Goal: Task Accomplishment & Management: Manage account settings

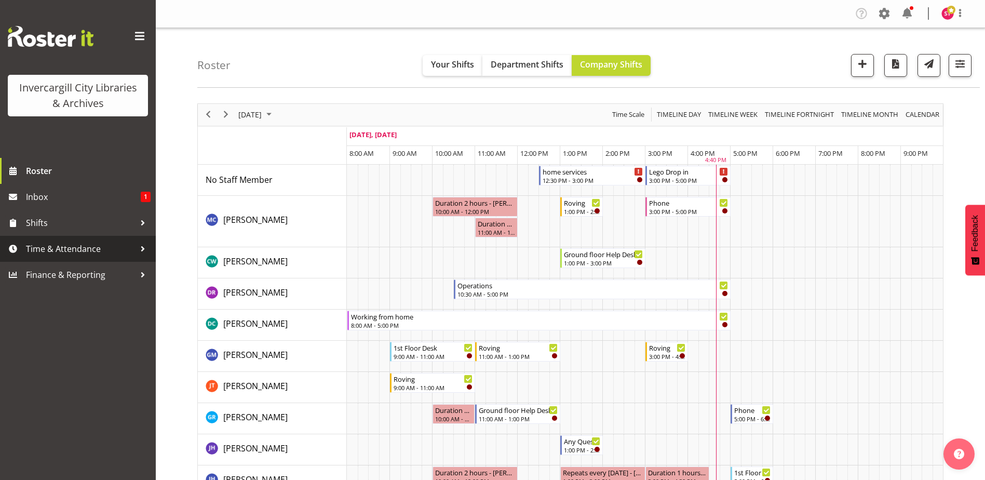
click at [139, 246] on div at bounding box center [143, 249] width 16 height 16
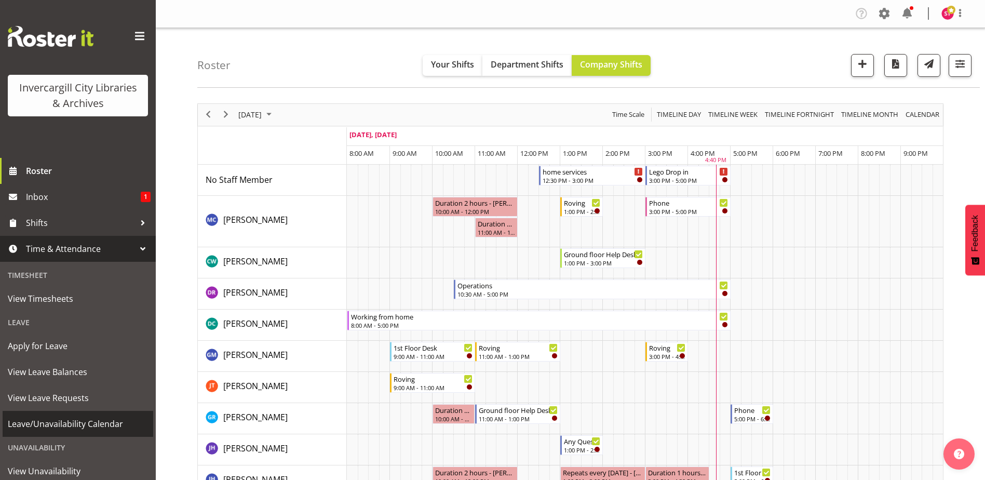
click at [72, 423] on span "Leave/Unavailability Calendar" at bounding box center [78, 424] width 140 height 16
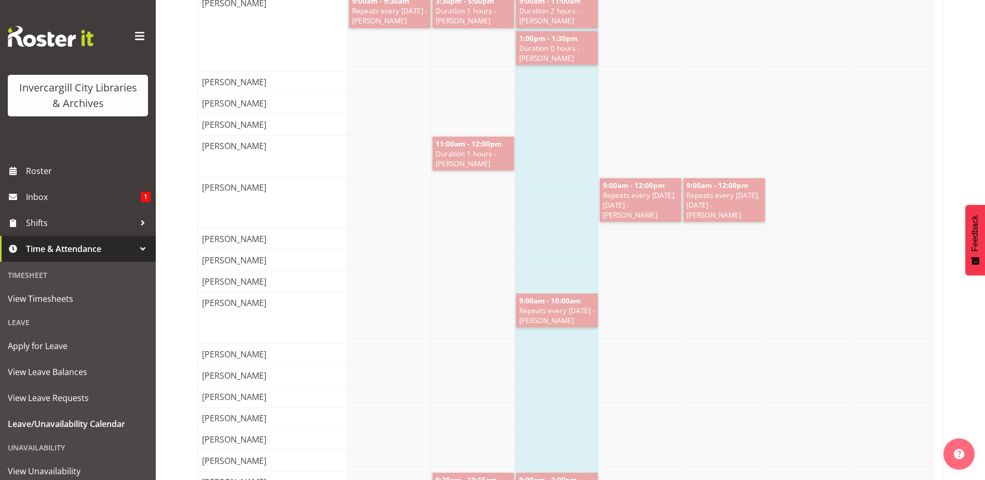
scroll to position [1298, 0]
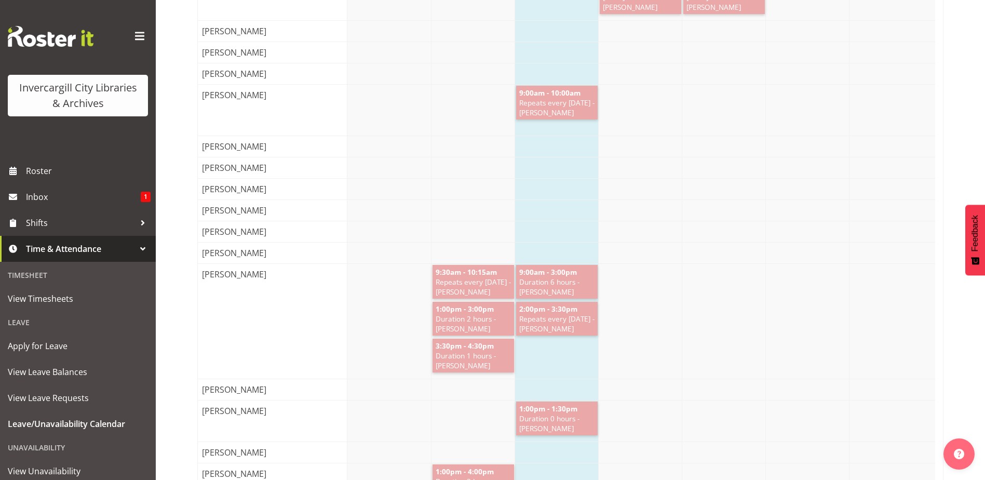
click at [386, 331] on div "1:00pm - 3:00pm Duration 2 hours - [PERSON_NAME] 3:30pm - 4:30pm Duration 1 hou…" at bounding box center [641, 321] width 588 height 115
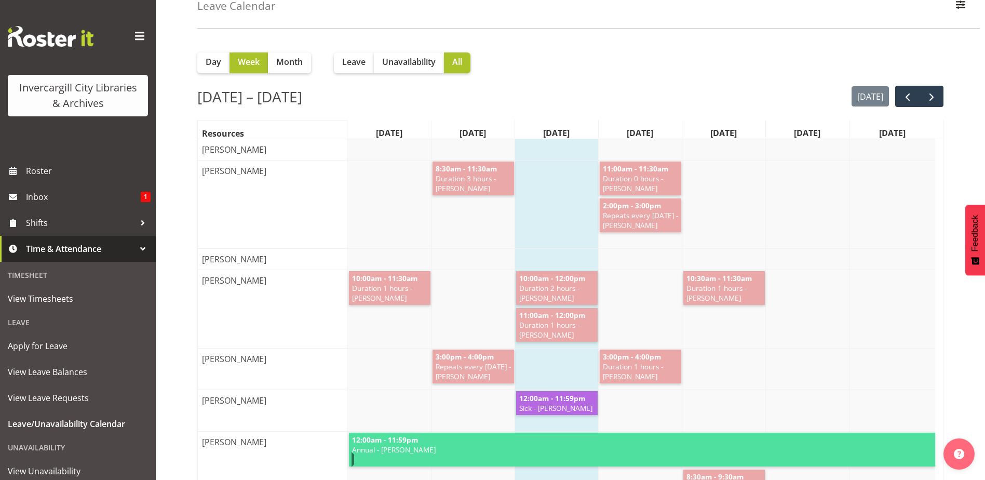
scroll to position [0, 0]
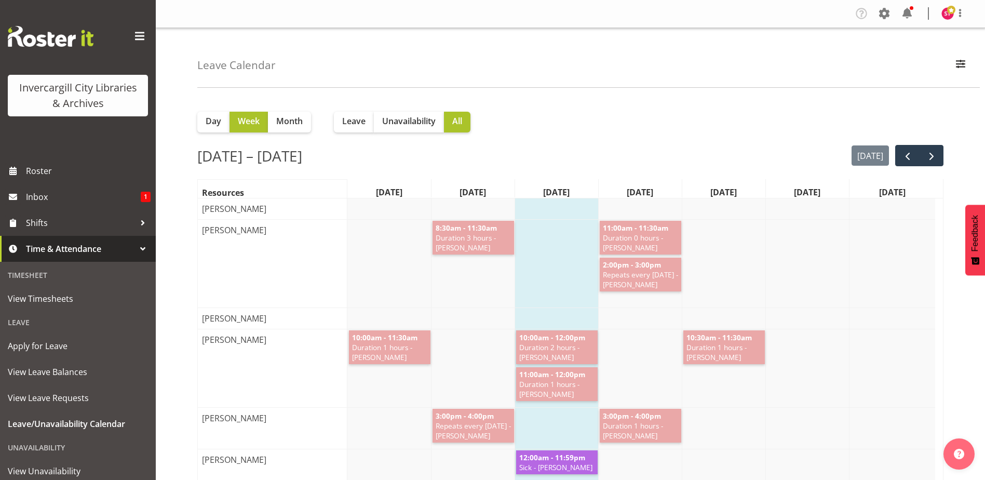
click at [135, 251] on div at bounding box center [143, 249] width 16 height 16
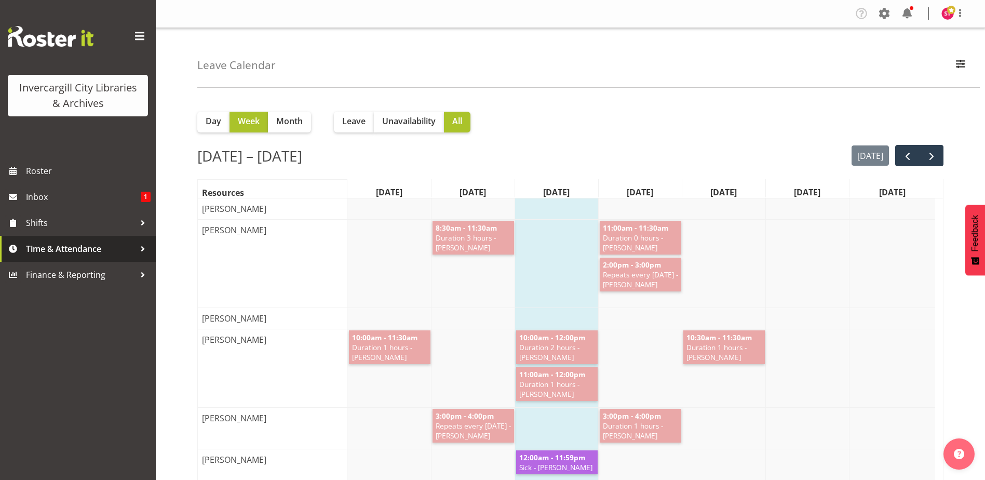
click at [145, 246] on div at bounding box center [143, 249] width 16 height 16
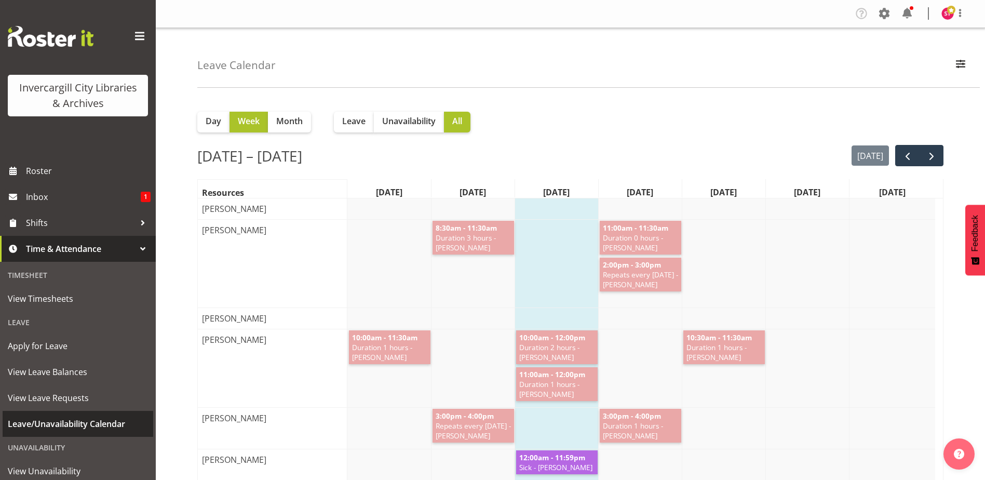
click at [81, 420] on span "Leave/Unavailability Calendar" at bounding box center [78, 424] width 140 height 16
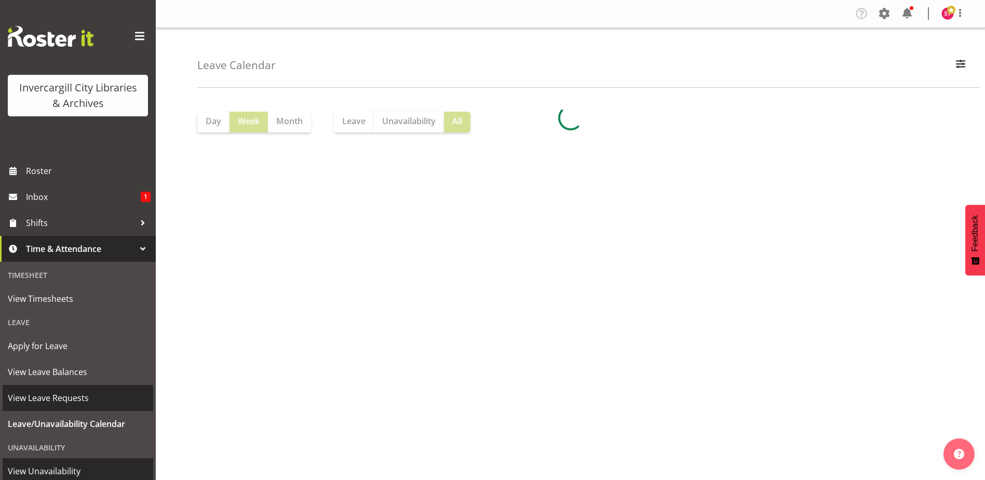
scroll to position [59, 0]
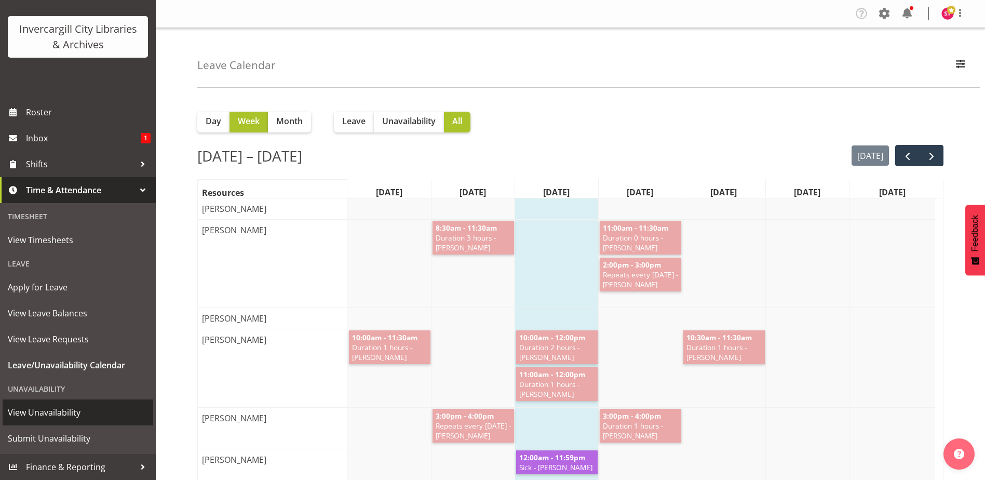
click at [75, 408] on span "View Unavailability" at bounding box center [78, 412] width 140 height 16
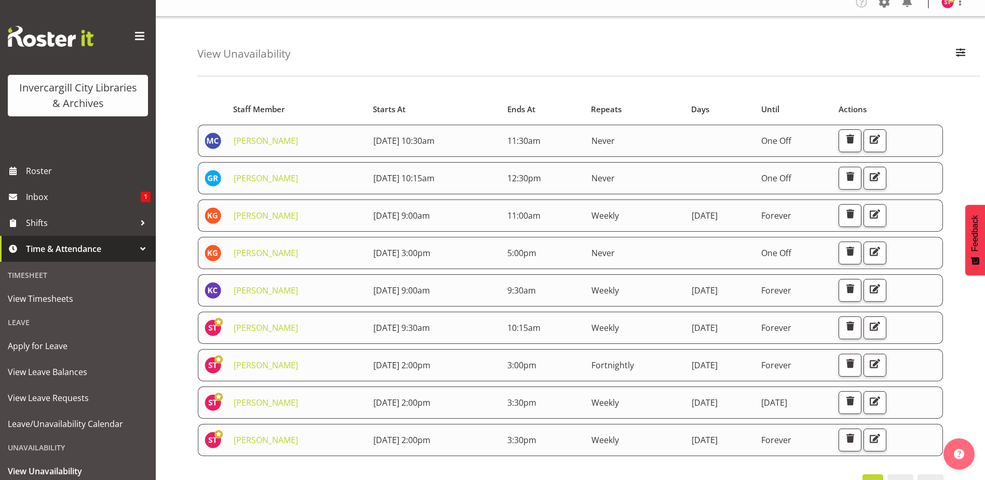
scroll to position [42, 0]
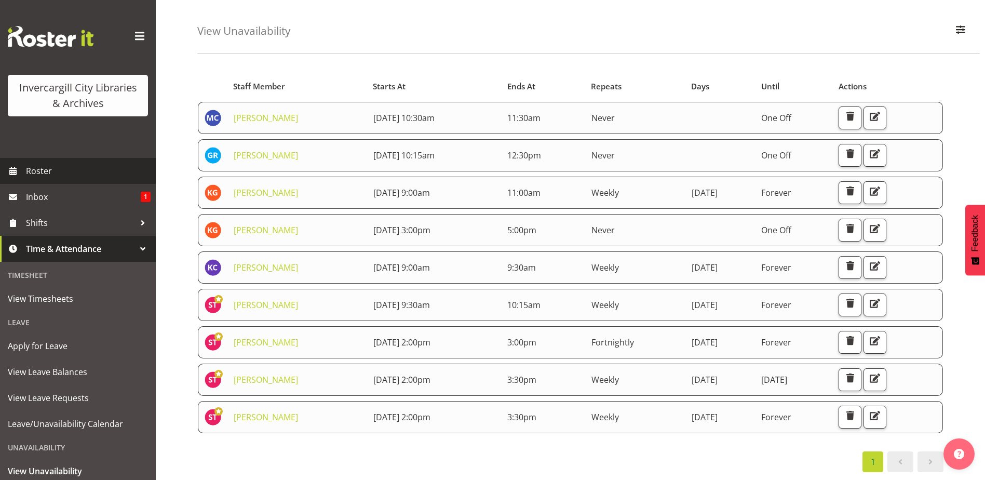
click at [36, 170] on span "Roster" at bounding box center [88, 171] width 125 height 16
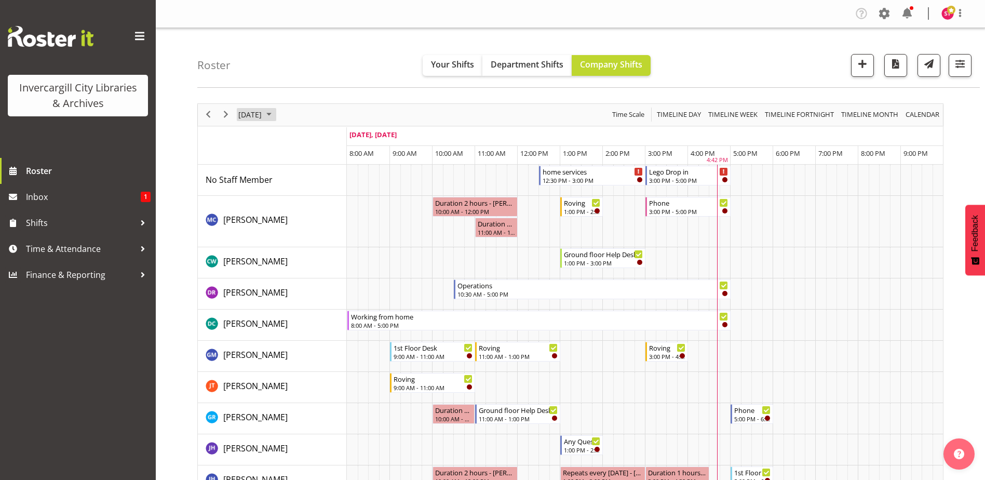
click at [263, 112] on span "September 17, 2025" at bounding box center [249, 114] width 25 height 13
click at [286, 229] on span "23" at bounding box center [283, 230] width 16 height 16
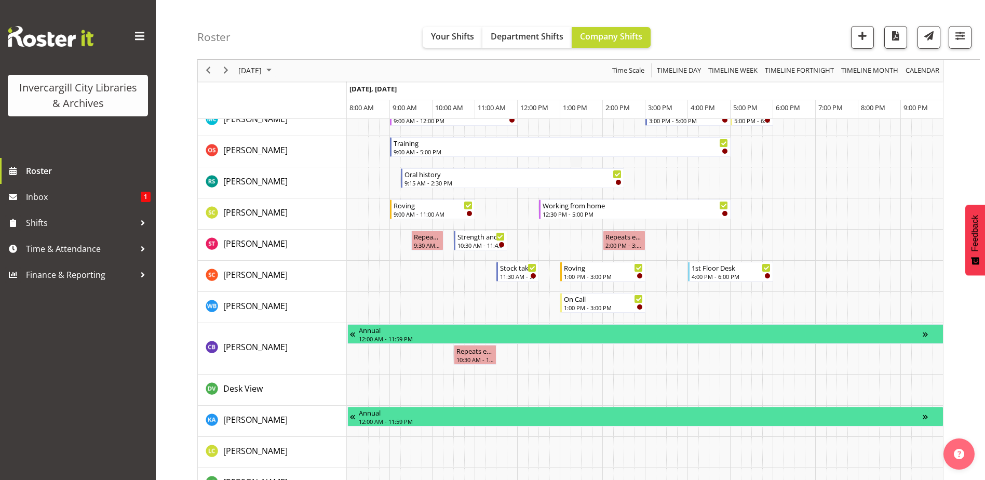
scroll to position [727, 0]
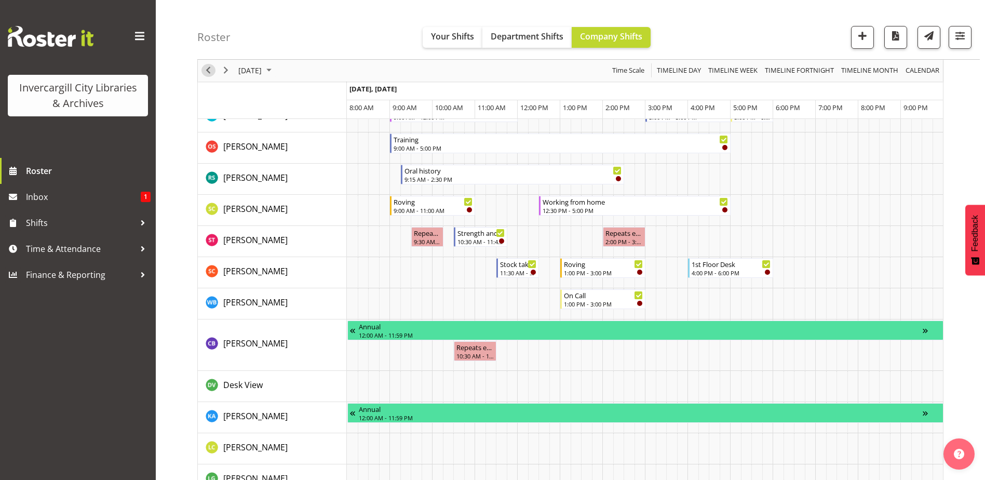
click at [209, 67] on span "Previous" at bounding box center [208, 70] width 12 height 13
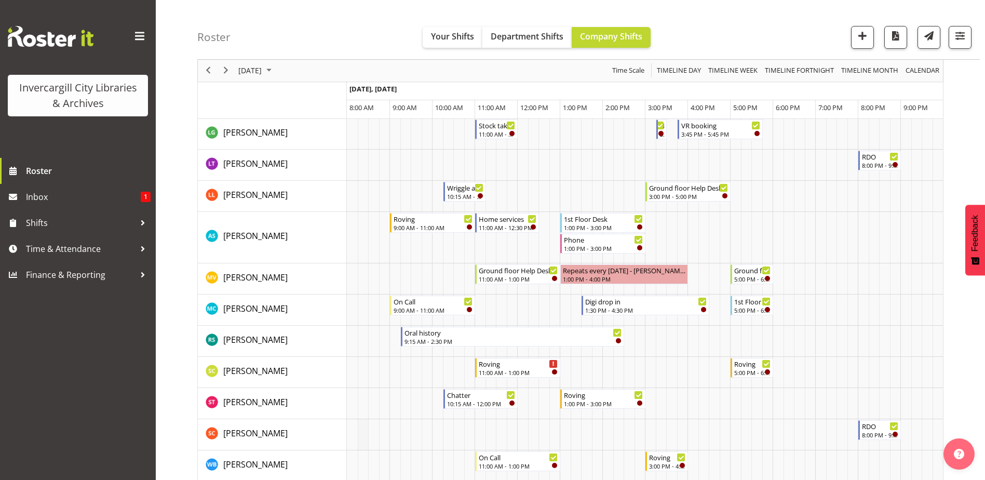
scroll to position [561, 0]
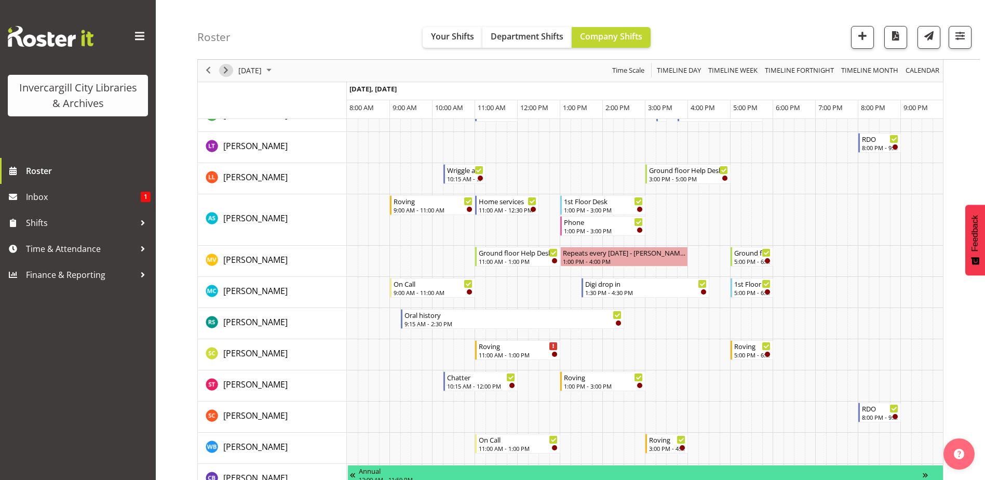
click at [232, 71] on span "Next" at bounding box center [226, 70] width 12 height 13
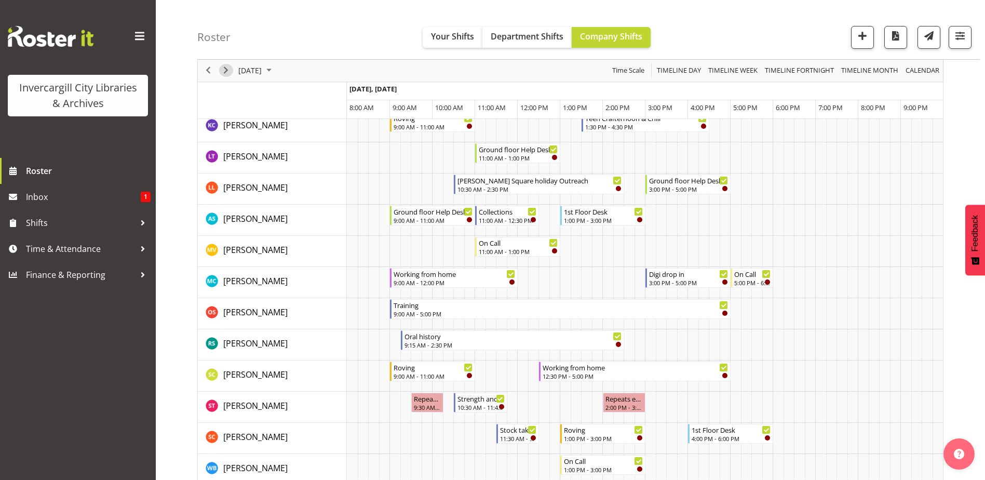
click at [229, 69] on span "Next" at bounding box center [226, 70] width 12 height 13
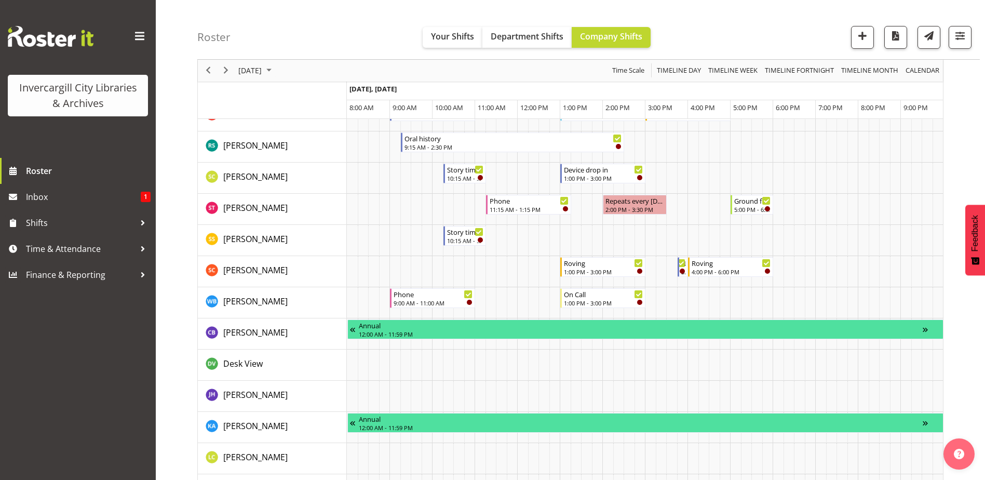
scroll to position [448, 0]
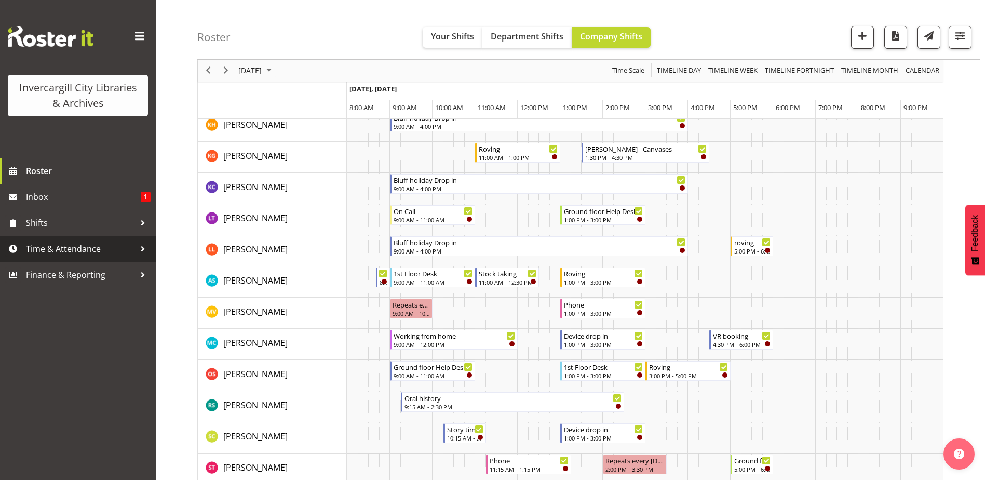
click at [141, 249] on div at bounding box center [143, 249] width 16 height 16
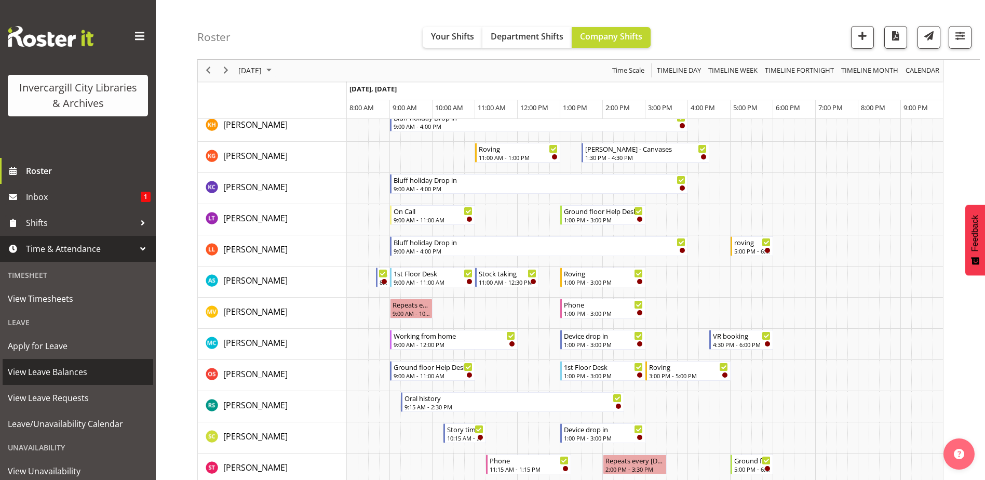
scroll to position [59, 0]
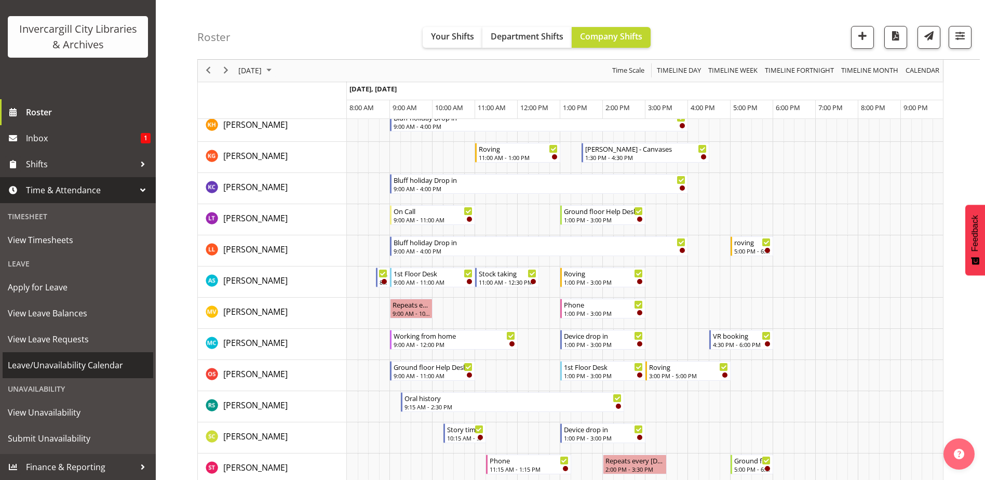
click at [99, 364] on span "Leave/Unavailability Calendar" at bounding box center [78, 365] width 140 height 16
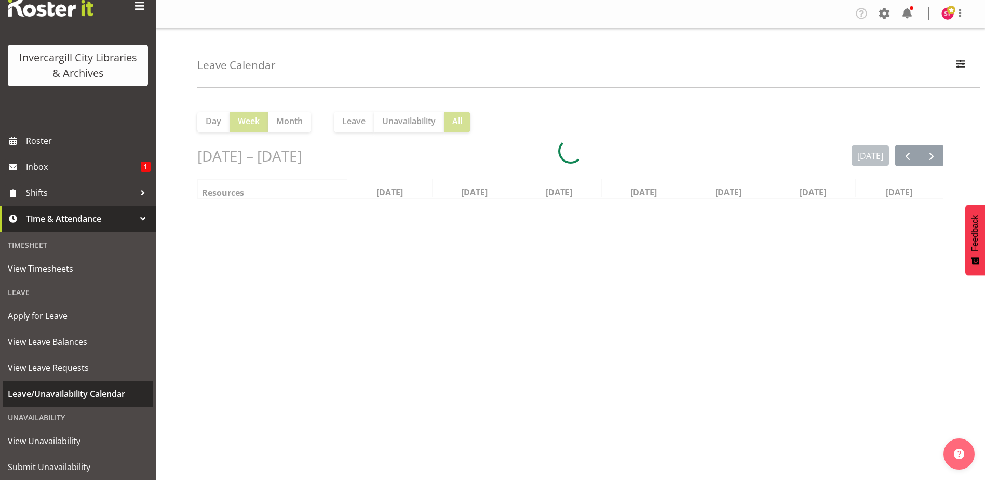
scroll to position [59, 0]
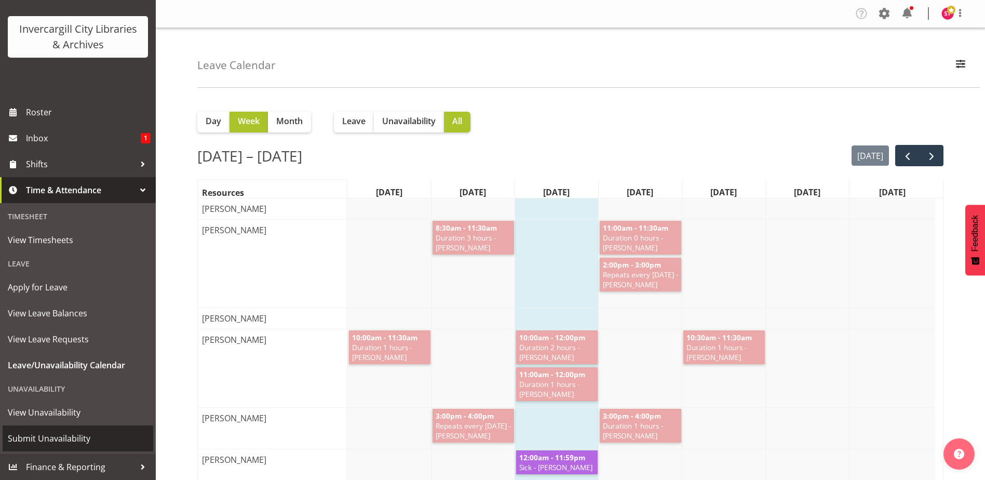
click at [75, 439] on span "Submit Unavailability" at bounding box center [78, 438] width 140 height 16
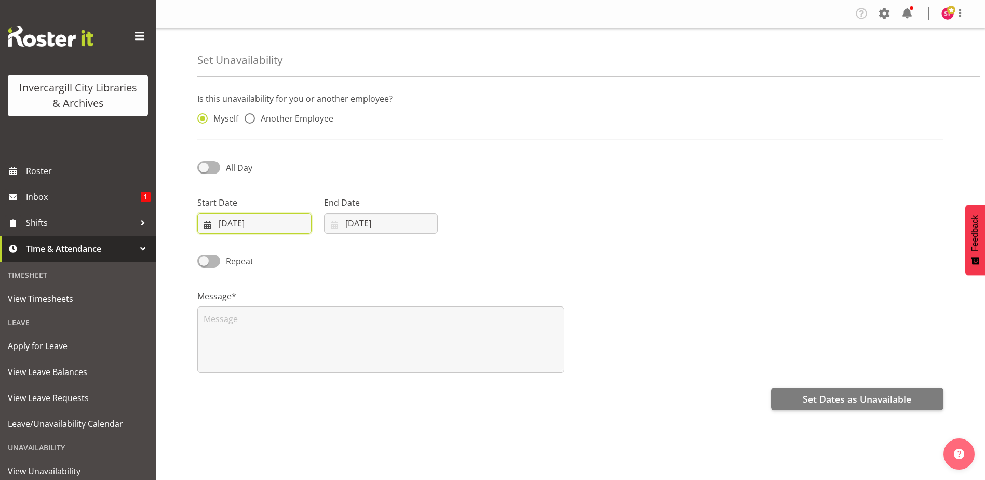
click at [240, 220] on input "[DATE]" at bounding box center [254, 223] width 114 height 21
click at [233, 362] on link "22" at bounding box center [238, 366] width 21 height 19
type input "[DATE]"
click at [357, 214] on input "[DATE]" at bounding box center [381, 223] width 114 height 21
click at [361, 370] on span "22" at bounding box center [365, 366] width 8 height 10
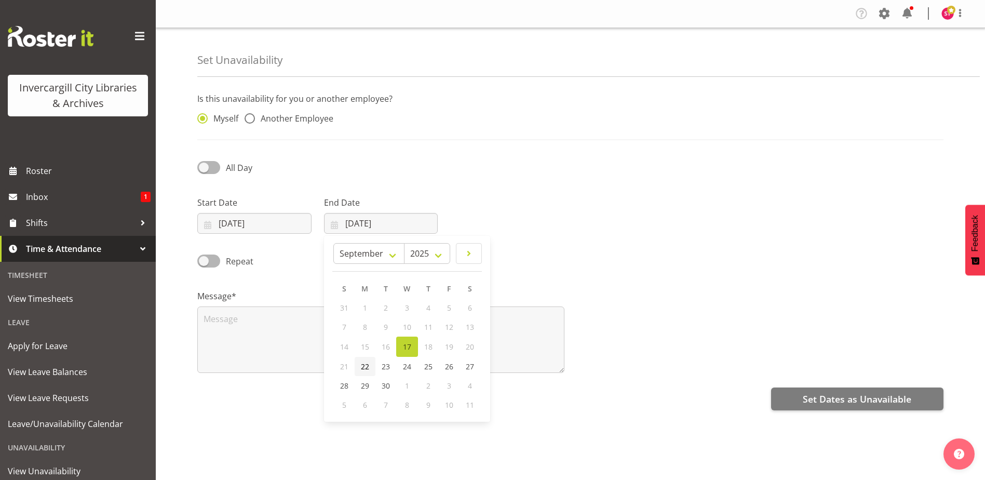
type input "22/09/2025"
click at [215, 165] on span at bounding box center [208, 167] width 23 height 13
click at [204, 165] on input "All Day" at bounding box center [200, 167] width 7 height 7
checkbox input "true"
select select "16"
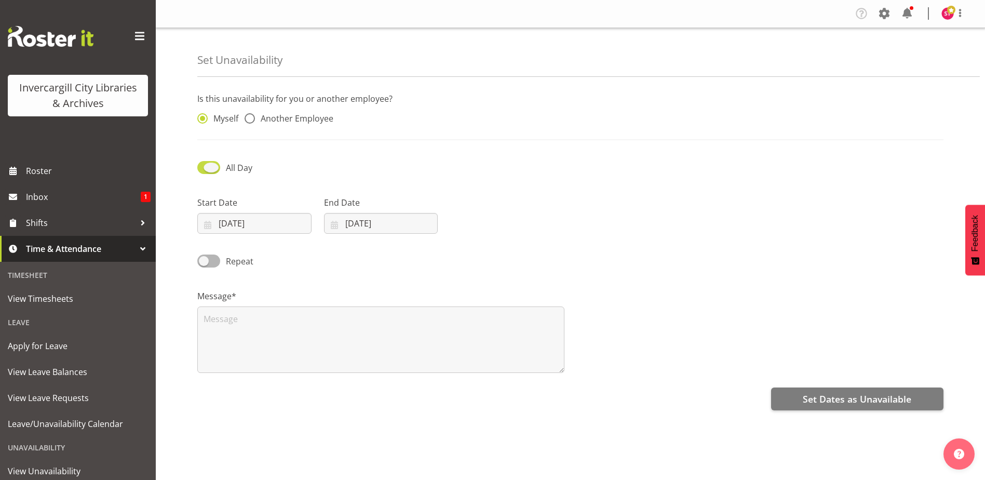
select select "45"
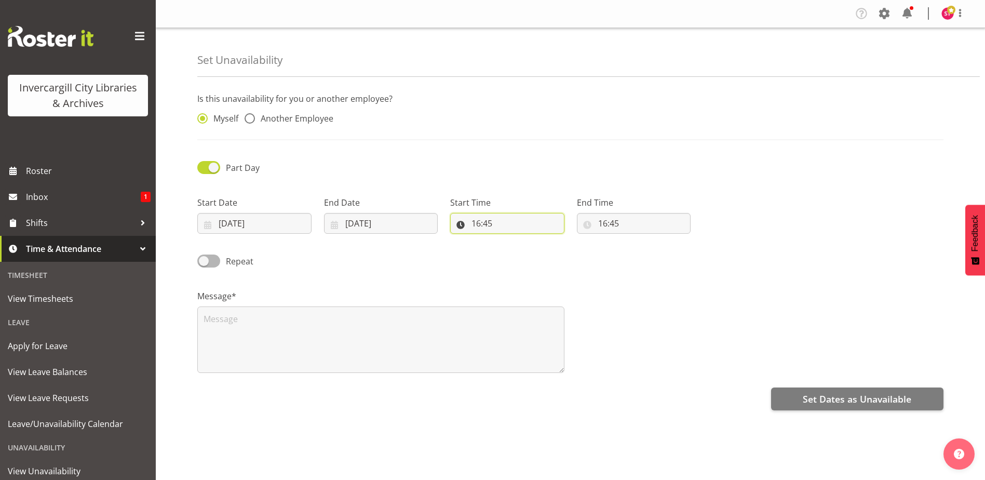
click at [491, 224] on input "16:45" at bounding box center [507, 223] width 114 height 21
click at [520, 249] on select "00 01 02 03 04 05 06 07 08 09 10 11 12 13 14 15 16 17 18 19 20 21 22 23" at bounding box center [520, 250] width 23 height 21
select select "12"
click at [509, 240] on select "00 01 02 03 04 05 06 07 08 09 10 11 12 13 14 15 16 17 18 19 20 21 22 23" at bounding box center [520, 250] width 23 height 21
type input "12:45"
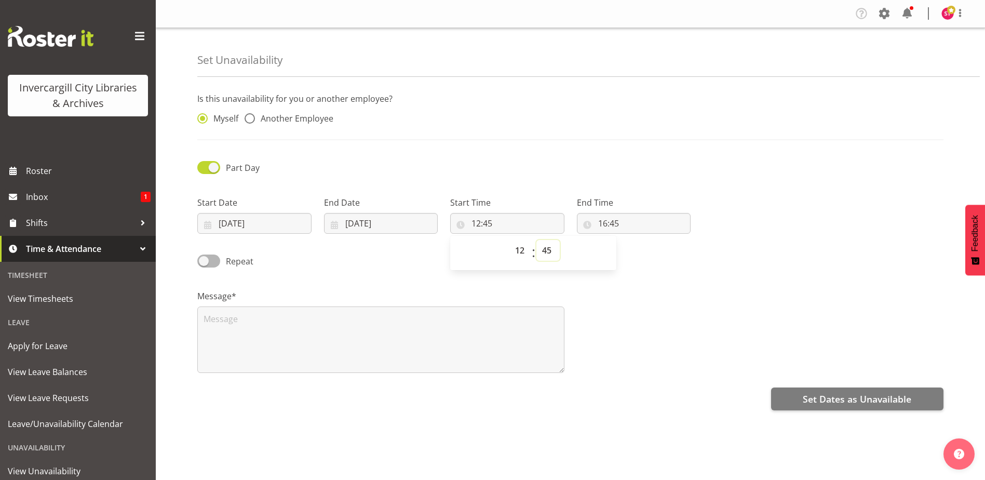
click at [542, 251] on select "00 01 02 03 04 05 06 07 08 09 10 11 12 13 14 15 16 17 18 19 20 21 22 23 24 25 2…" at bounding box center [547, 250] width 23 height 21
select select "30"
click at [536, 240] on select "00 01 02 03 04 05 06 07 08 09 10 11 12 13 14 15 16 17 18 19 20 21 22 23 24 25 2…" at bounding box center [547, 250] width 23 height 21
type input "12:30"
click at [630, 226] on input "16:45" at bounding box center [634, 223] width 114 height 21
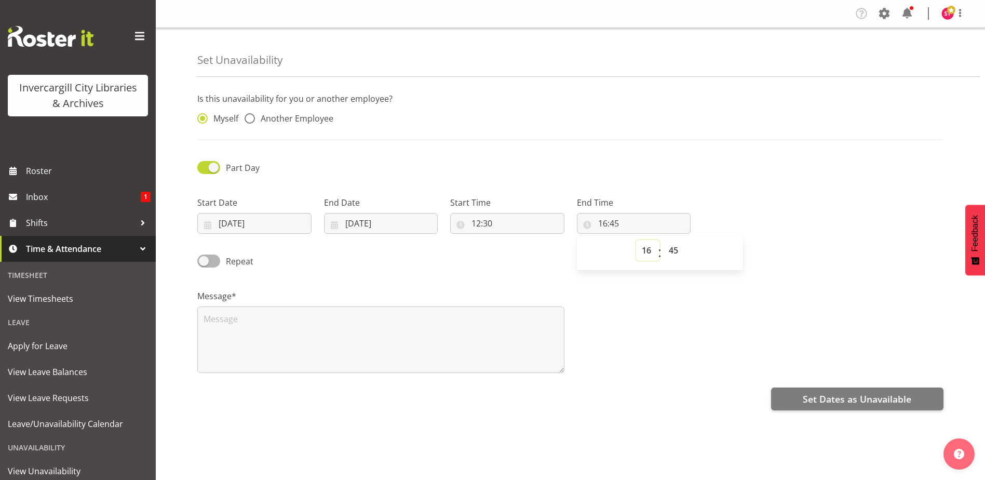
click at [651, 254] on select "00 01 02 03 04 05 06 07 08 09 10 11 12 13 14 15 16 17 18 19 20 21 22 23" at bounding box center [647, 250] width 23 height 21
select select "17"
click at [636, 240] on select "00 01 02 03 04 05 06 07 08 09 10 11 12 13 14 15 16 17 18 19 20 21 22 23" at bounding box center [647, 250] width 23 height 21
type input "17:45"
click at [675, 247] on select "00 01 02 03 04 05 06 07 08 09 10 11 12 13 14 15 16 17 18 19 20 21 22 23 24 25 2…" at bounding box center [674, 250] width 23 height 21
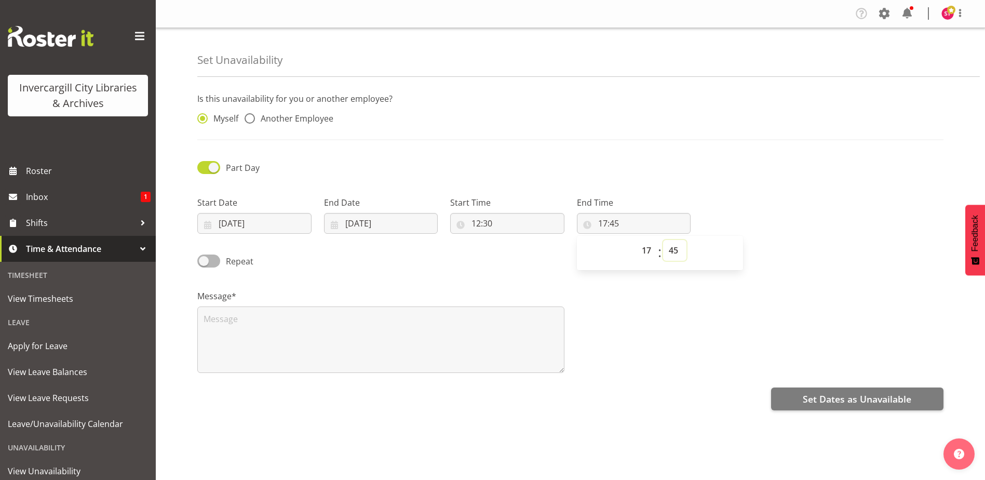
select select "0"
click at [663, 240] on select "00 01 02 03 04 05 06 07 08 09 10 11 12 13 14 15 16 17 18 19 20 21 22 23 24 25 2…" at bounding box center [674, 250] width 23 height 21
type input "17:00"
click at [367, 359] on textarea at bounding box center [380, 339] width 367 height 66
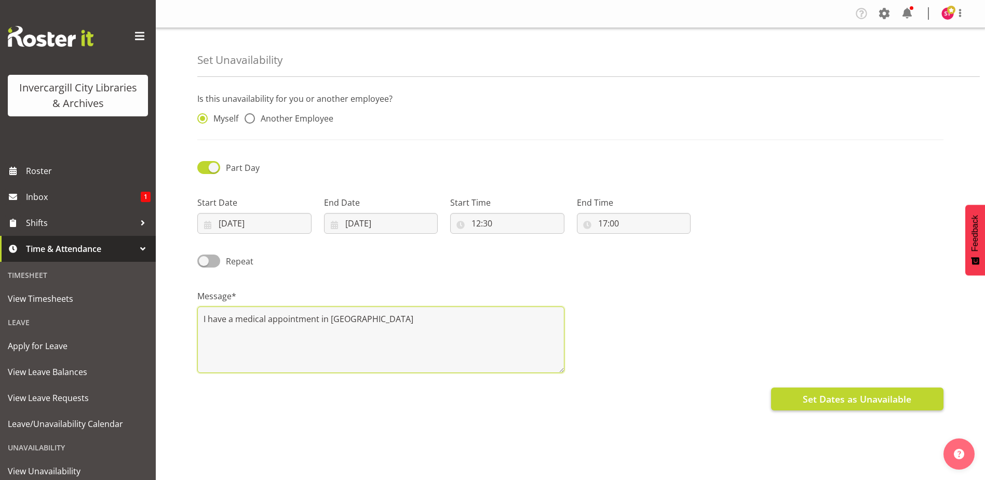
type textarea "I have a medical appointment in Dunedin"
click at [857, 404] on span "Set Dates as Unavailable" at bounding box center [857, 398] width 108 height 13
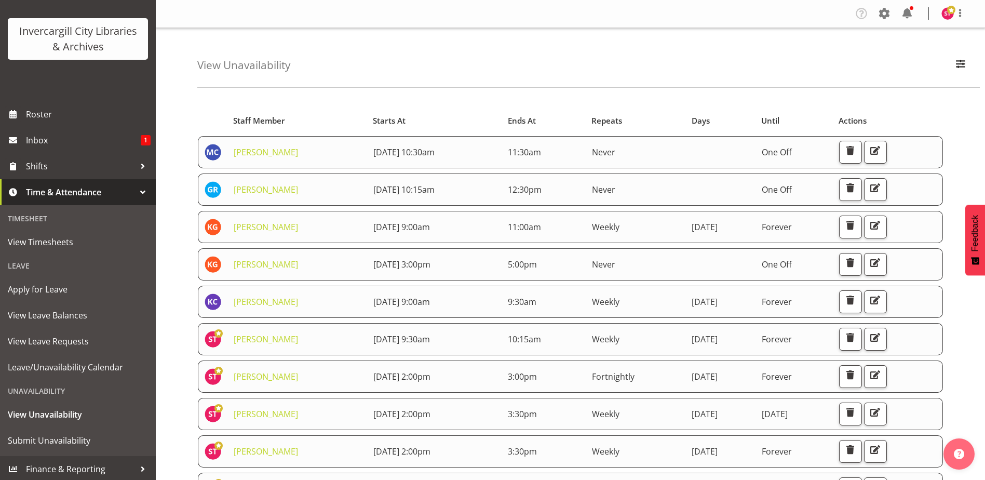
scroll to position [59, 0]
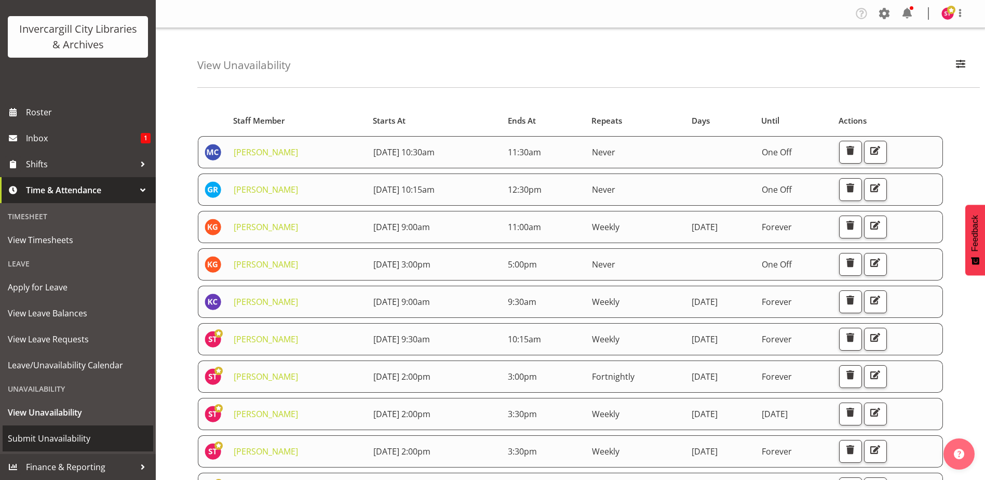
click at [73, 439] on span "Submit Unavailability" at bounding box center [78, 438] width 140 height 16
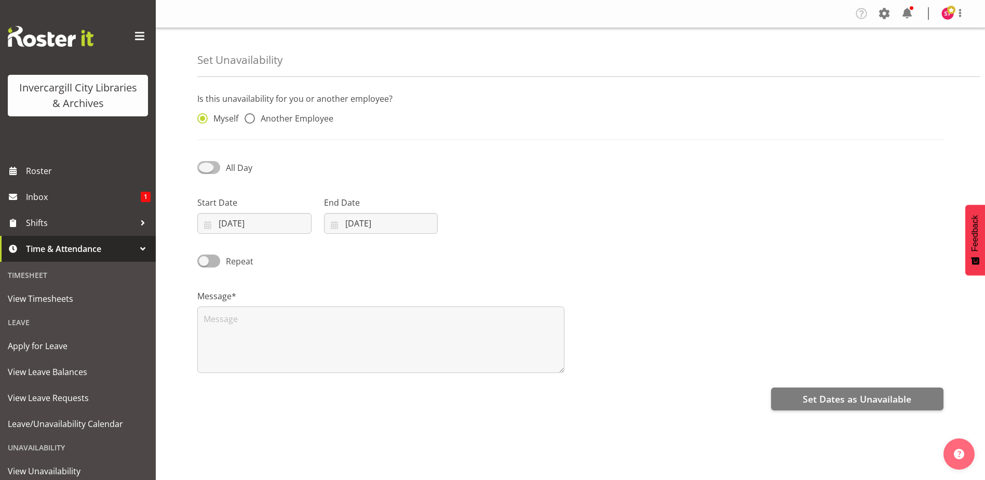
click at [213, 168] on span at bounding box center [208, 167] width 23 height 13
click at [204, 168] on input "All Day" at bounding box center [200, 167] width 7 height 7
click at [206, 165] on span at bounding box center [208, 167] width 23 height 13
click at [204, 165] on input "Part Day" at bounding box center [200, 167] width 7 height 7
checkbox input "false"
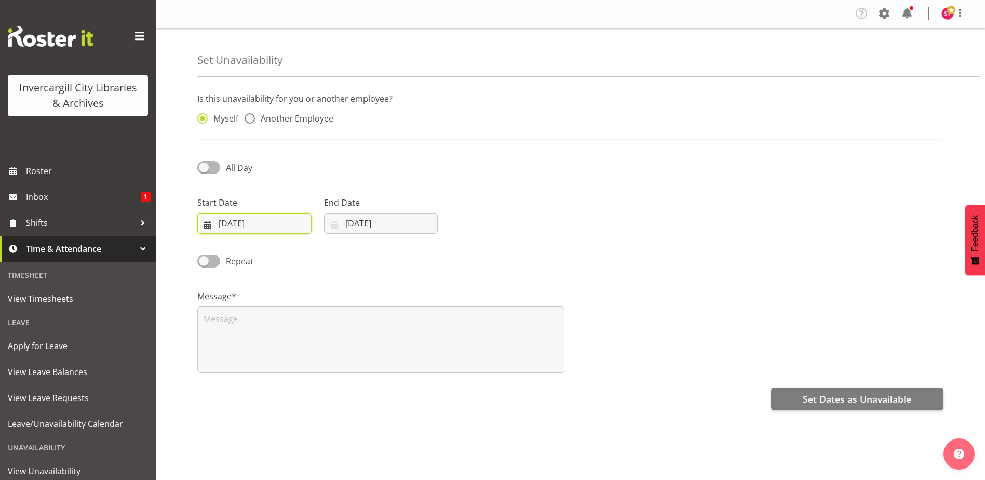
click at [264, 223] on input "17/09/2025" at bounding box center [254, 223] width 114 height 21
click at [261, 367] on span "23" at bounding box center [259, 366] width 8 height 10
type input "23/09/2025"
click at [395, 226] on input "17/09/2025" at bounding box center [381, 223] width 114 height 21
click at [425, 368] on span "25" at bounding box center [428, 366] width 8 height 10
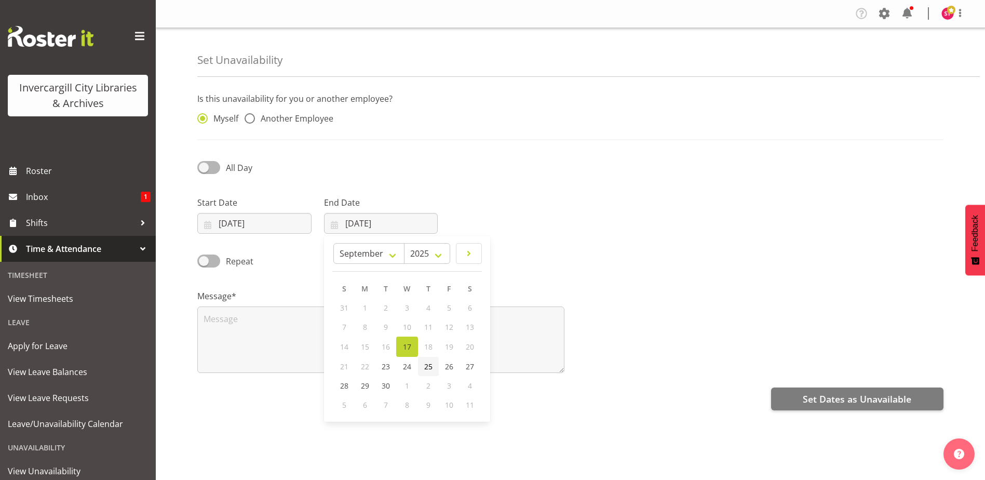
type input "25/09/2025"
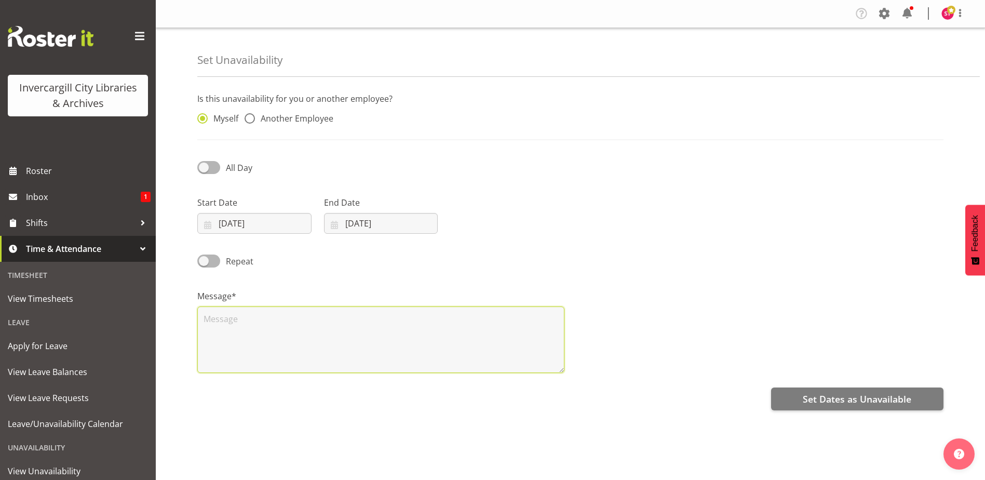
click at [260, 329] on textarea at bounding box center [380, 339] width 367 height 66
click at [212, 321] on textarea "LINZA Conference" at bounding box center [380, 339] width 367 height 66
click at [369, 329] on textarea "LIANZA Conference" at bounding box center [380, 339] width 367 height 66
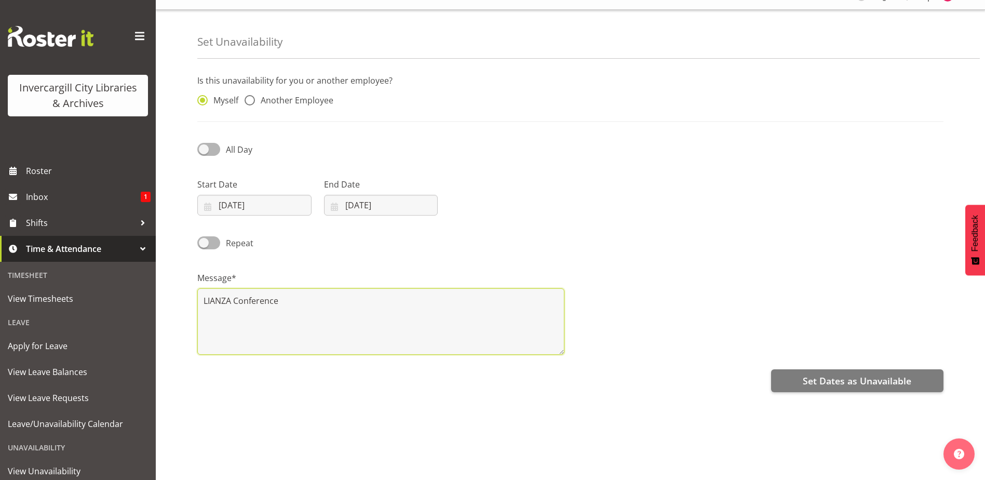
scroll to position [28, 0]
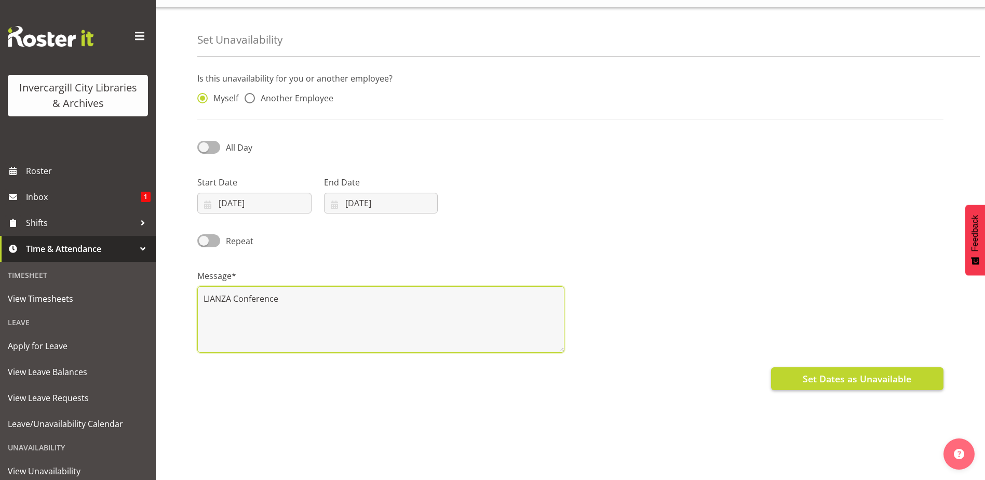
type textarea "LIANZA Conference"
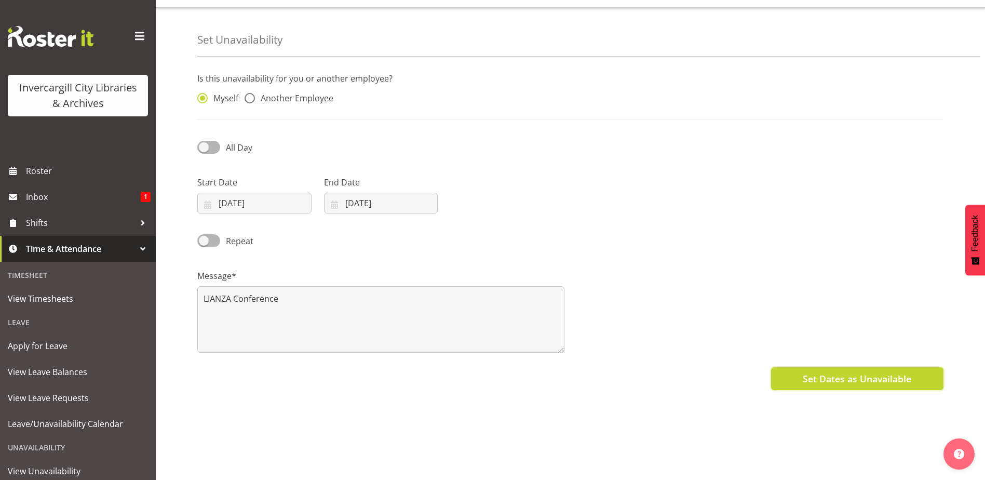
click at [804, 372] on span "Set Dates as Unavailable" at bounding box center [857, 378] width 108 height 13
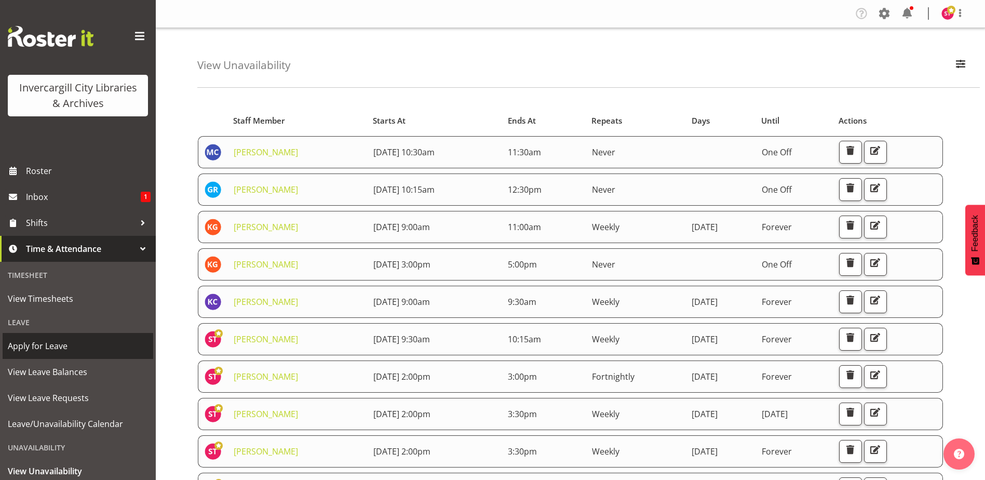
click at [60, 347] on span "Apply for Leave" at bounding box center [78, 346] width 140 height 16
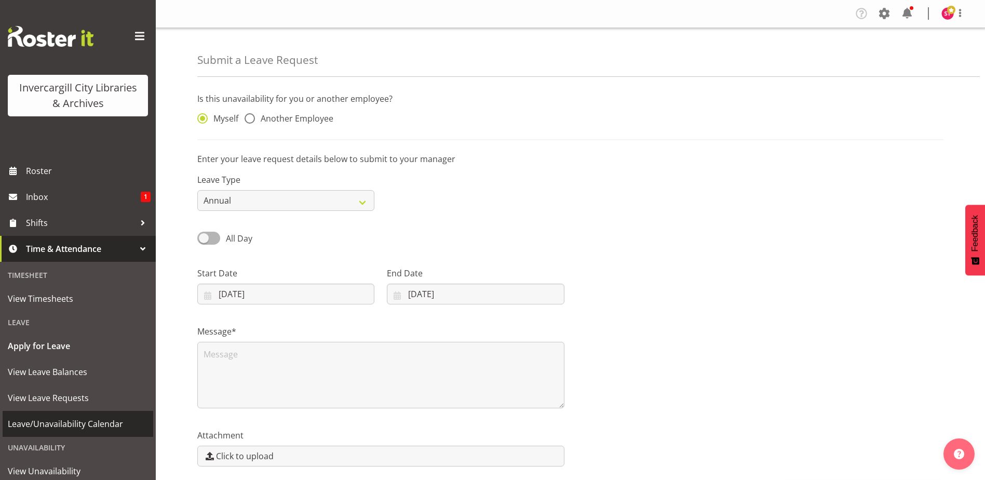
click at [92, 420] on span "Leave/Unavailability Calendar" at bounding box center [78, 424] width 140 height 16
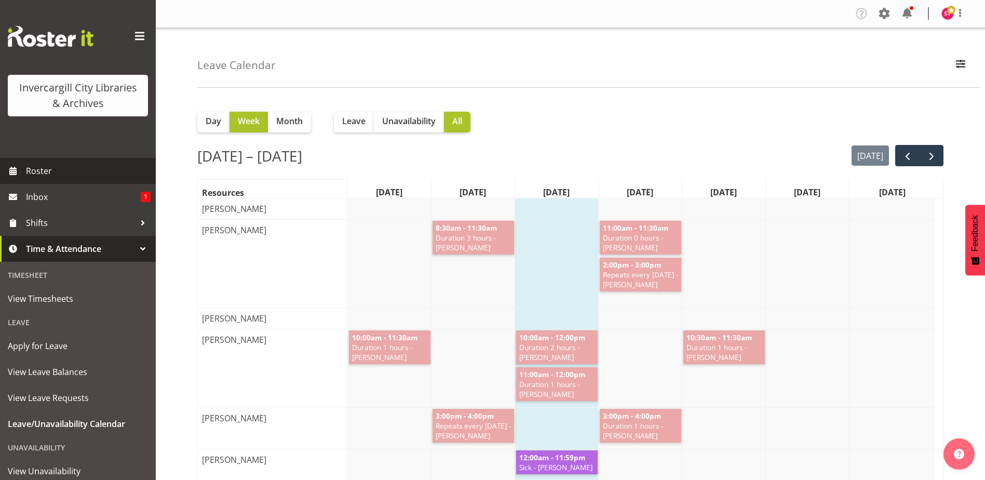
click at [50, 170] on span "Roster" at bounding box center [88, 171] width 125 height 16
